Goal: Entertainment & Leisure: Browse casually

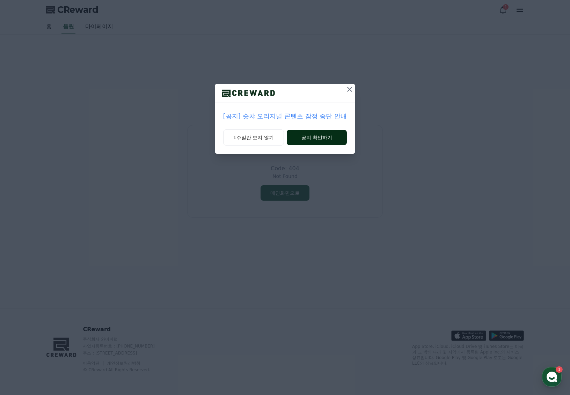
click at [313, 137] on button "공지 확인하기" at bounding box center [317, 137] width 60 height 15
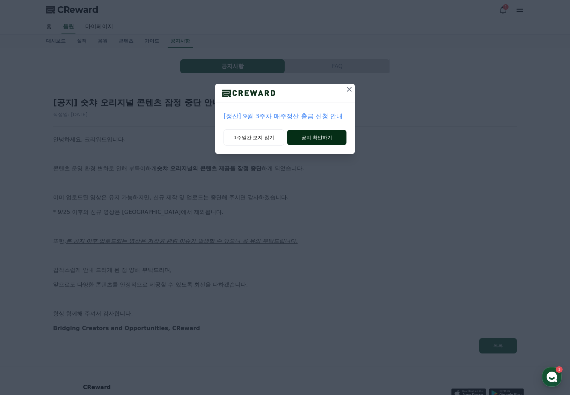
click at [313, 137] on button "공지 확인하기" at bounding box center [316, 137] width 59 height 15
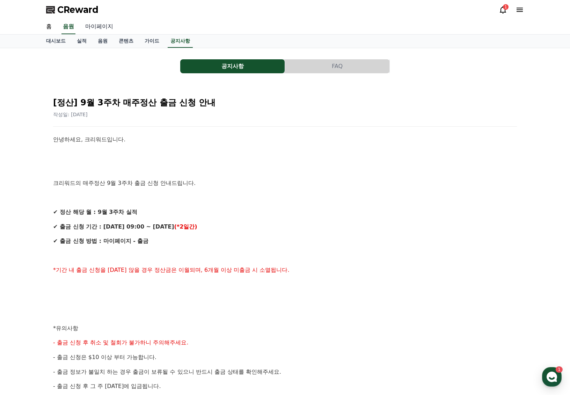
click at [95, 26] on link "마이페이지" at bounding box center [99, 27] width 39 height 15
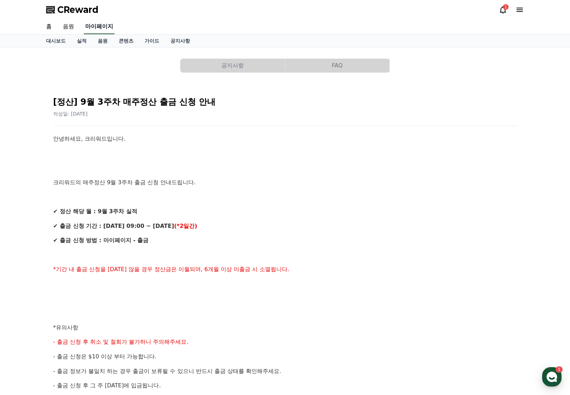
select select "**********"
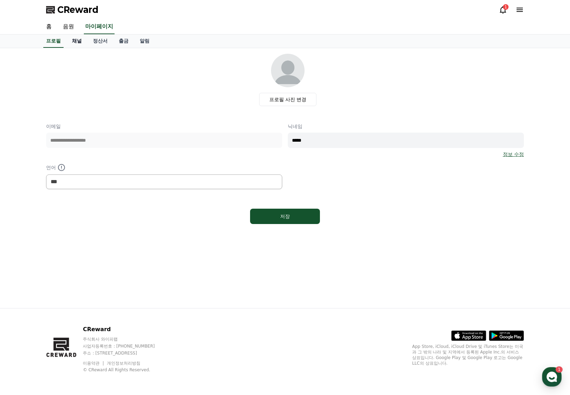
click at [75, 40] on link "채널" at bounding box center [76, 41] width 21 height 13
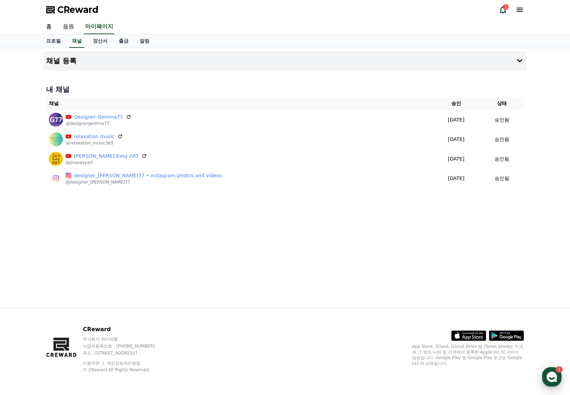
click at [554, 377] on icon "button" at bounding box center [552, 377] width 13 height 13
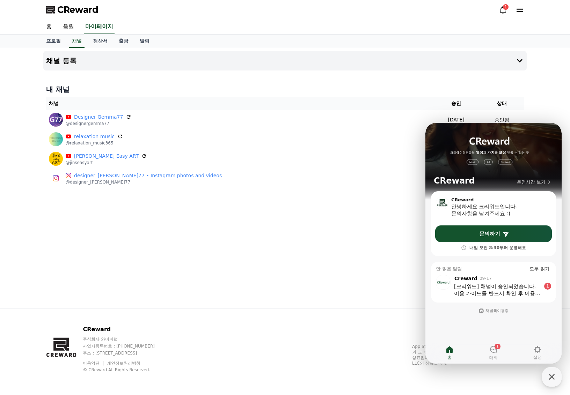
click at [519, 287] on div "[크리워드] 채널이 승인되었습니다." at bounding box center [497, 286] width 87 height 7
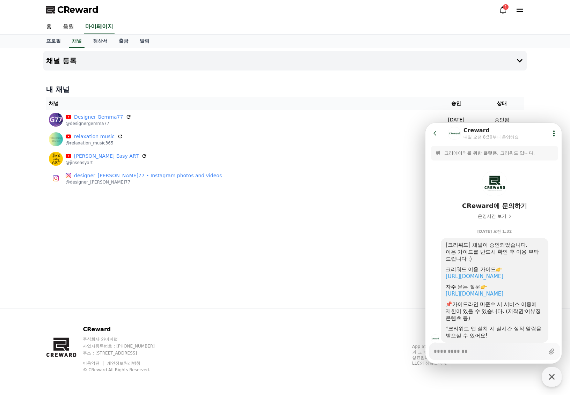
type textarea "*"
click at [436, 132] on icon at bounding box center [435, 133] width 7 height 7
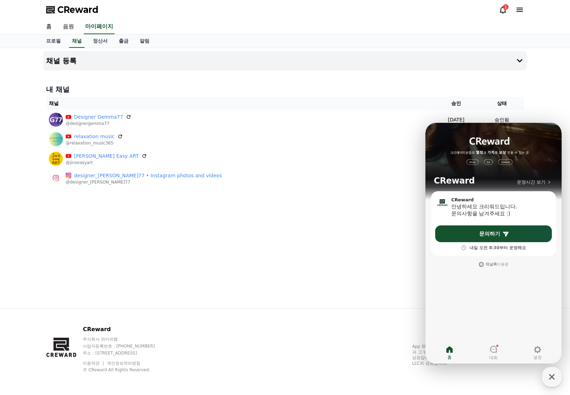
click at [361, 204] on div "채널 등록 내 채널 채널 승인 상태 Designer Gemma77 @designergemma77 2025-09-16 09-16 승인됨 rela…" at bounding box center [285, 178] width 489 height 260
click at [67, 26] on link "음원" at bounding box center [68, 27] width 22 height 15
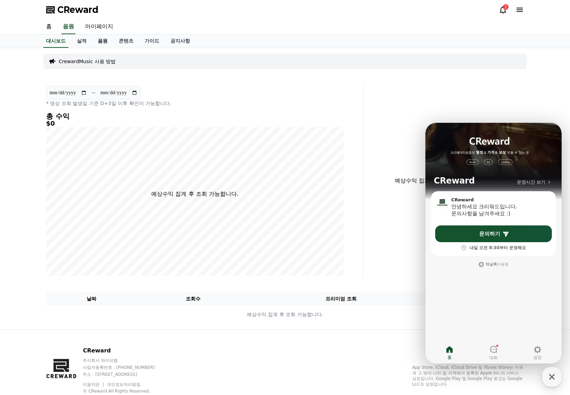
click at [100, 38] on link "음원" at bounding box center [102, 41] width 21 height 13
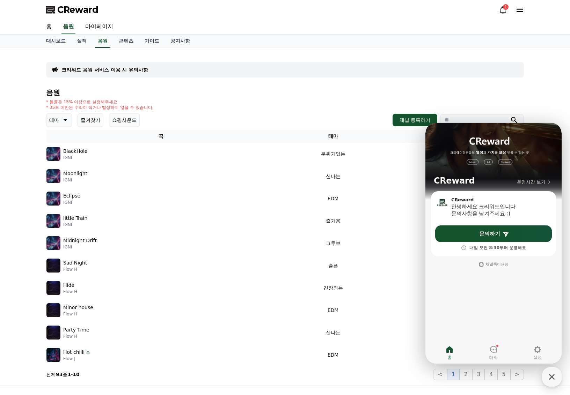
click at [544, 132] on div "CReward 운영시간 보기" at bounding box center [494, 157] width 136 height 68
click at [553, 376] on icon "button" at bounding box center [552, 377] width 6 height 6
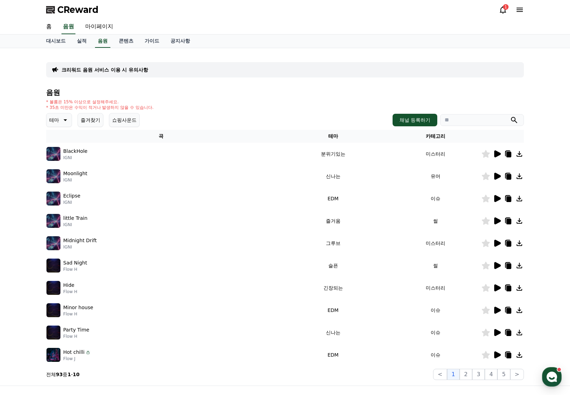
click at [60, 118] on icon at bounding box center [64, 120] width 8 height 8
click at [59, 157] on button "환상적인" at bounding box center [59, 156] width 25 height 15
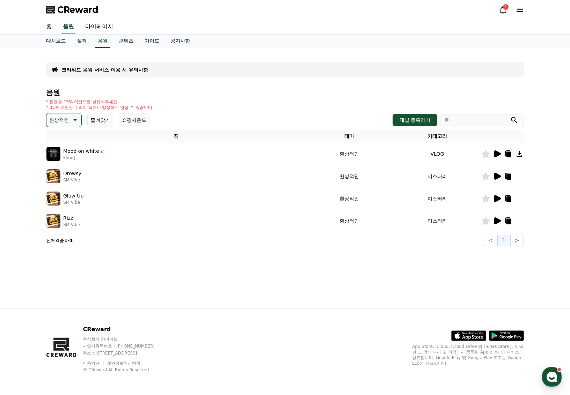
click at [496, 154] on icon at bounding box center [497, 154] width 7 height 7
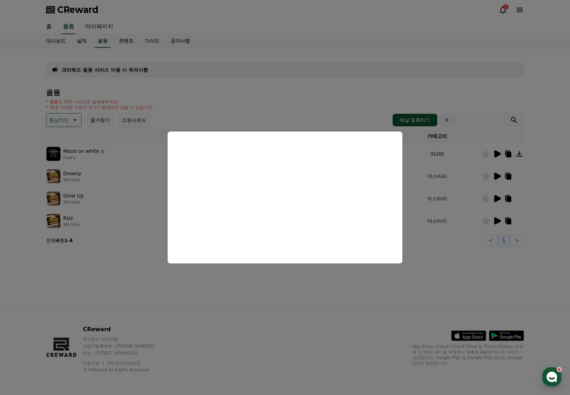
click at [373, 117] on button "close modal" at bounding box center [285, 197] width 570 height 395
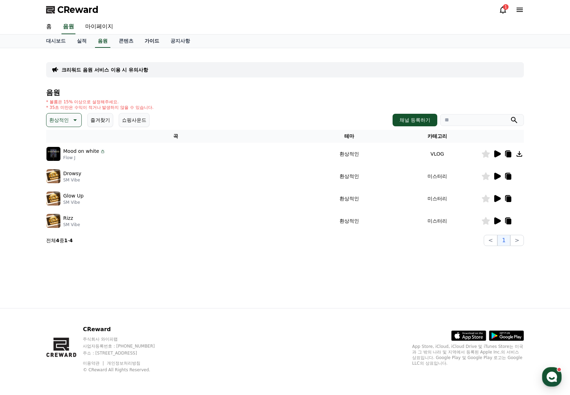
click at [146, 38] on link "가이드" at bounding box center [152, 41] width 26 height 13
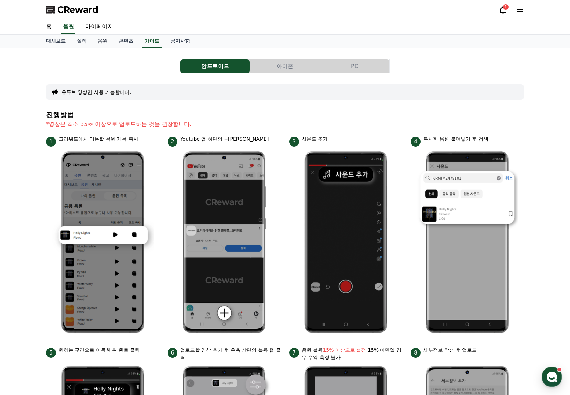
click at [100, 42] on link "음원" at bounding box center [102, 41] width 21 height 13
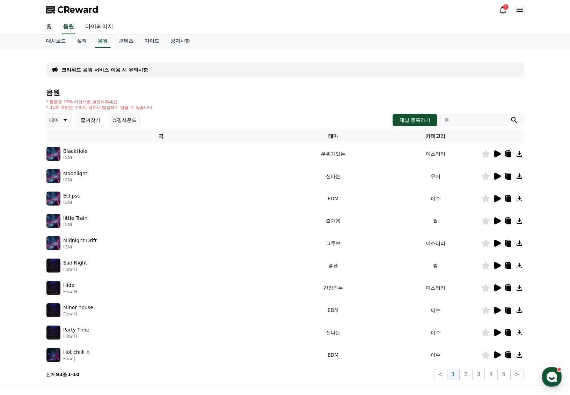
click at [63, 118] on icon at bounding box center [64, 120] width 8 height 8
click at [58, 158] on button "환상적인" at bounding box center [59, 156] width 25 height 15
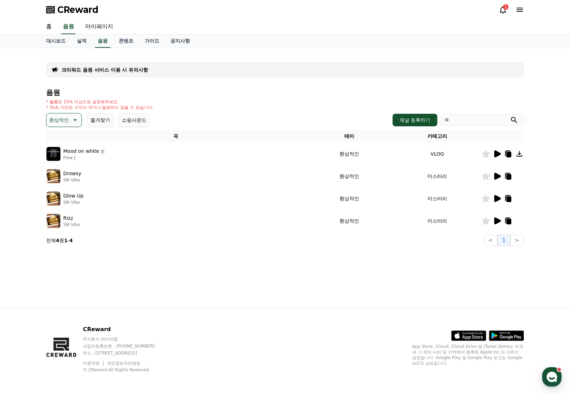
click at [509, 198] on icon at bounding box center [509, 200] width 5 height 6
click at [26, 127] on div "크리워드 음원 서비스 이용 시 유의사항 음원 * 볼륨은 15% 이상으로 설정해주세요. * 35초 미만은 수익이 적거나 발생하지 않을 수 있습니…" at bounding box center [285, 178] width 570 height 260
click at [67, 119] on button "환상적인" at bounding box center [64, 120] width 36 height 14
click at [64, 167] on button "드라마틱" at bounding box center [59, 166] width 25 height 15
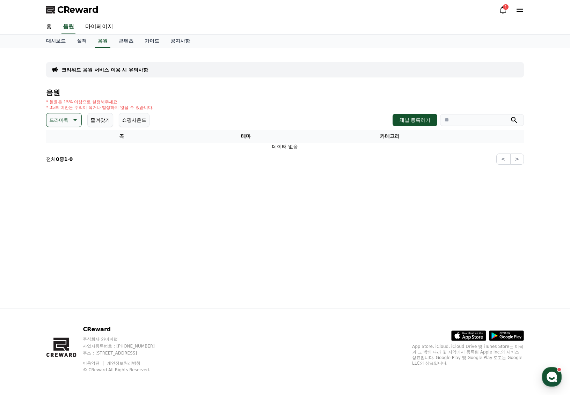
click at [71, 118] on icon at bounding box center [74, 120] width 8 height 8
click at [57, 150] on button "밝은" at bounding box center [54, 149] width 15 height 15
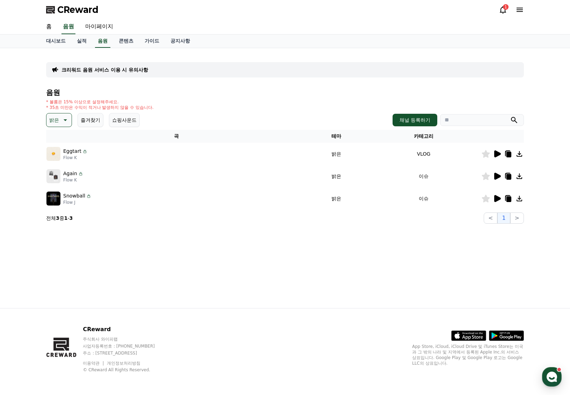
click at [65, 119] on icon at bounding box center [64, 120] width 8 height 8
click at [57, 137] on button "전체" at bounding box center [54, 138] width 15 height 15
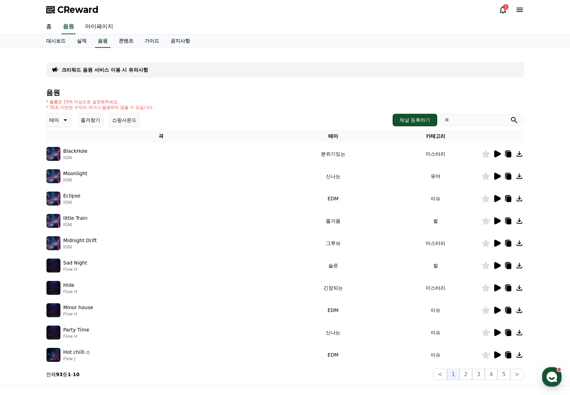
click at [519, 286] on icon at bounding box center [519, 288] width 8 height 8
click at [508, 286] on icon at bounding box center [509, 289] width 5 height 6
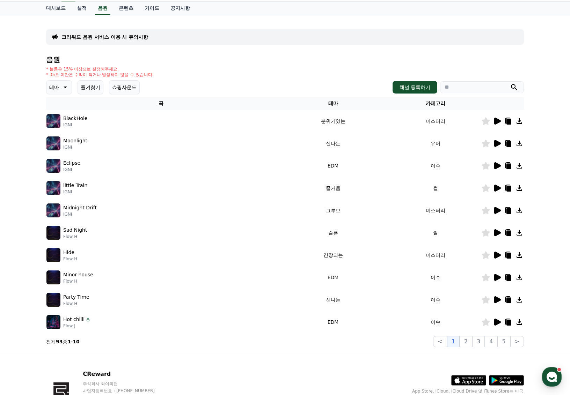
scroll to position [33, 0]
click at [509, 276] on icon at bounding box center [509, 278] width 5 height 6
